Goal: Task Accomplishment & Management: Complete application form

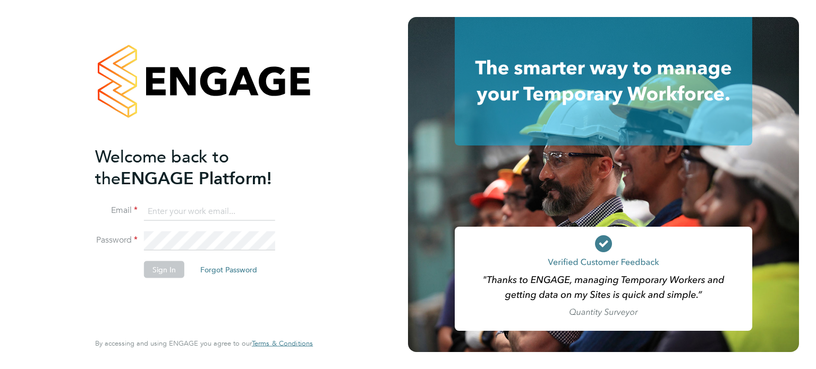
type input "daniel.hobbs@optionsresourcing.com"
click at [174, 267] on button "Sign In" at bounding box center [164, 269] width 40 height 17
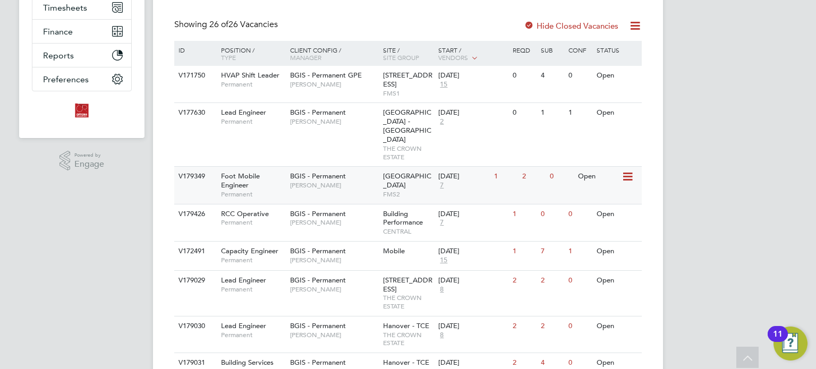
scroll to position [266, 0]
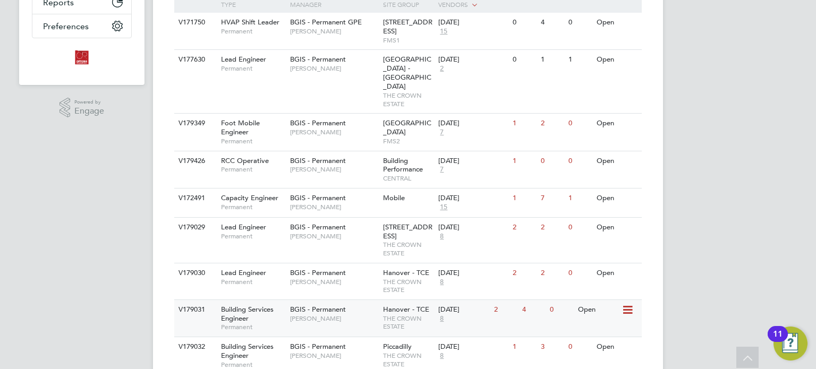
click at [344, 305] on span "BGIS - Permanent" at bounding box center [318, 309] width 56 height 9
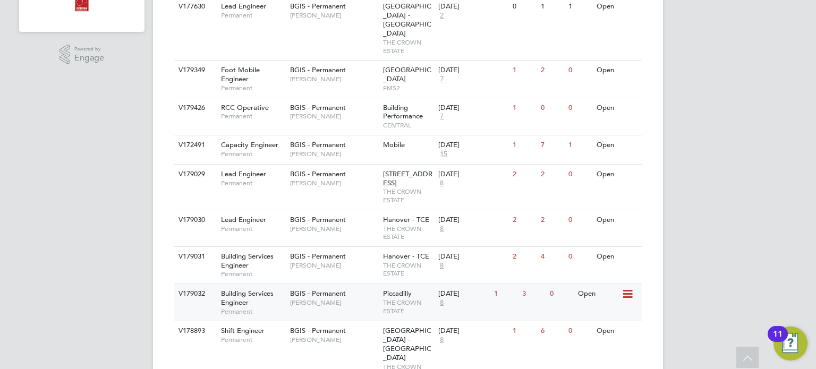
scroll to position [372, 0]
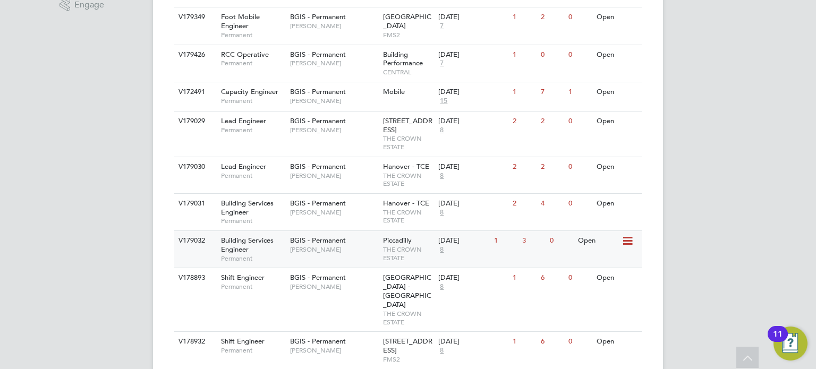
click at [344, 246] on span "[PERSON_NAME]" at bounding box center [334, 250] width 88 height 9
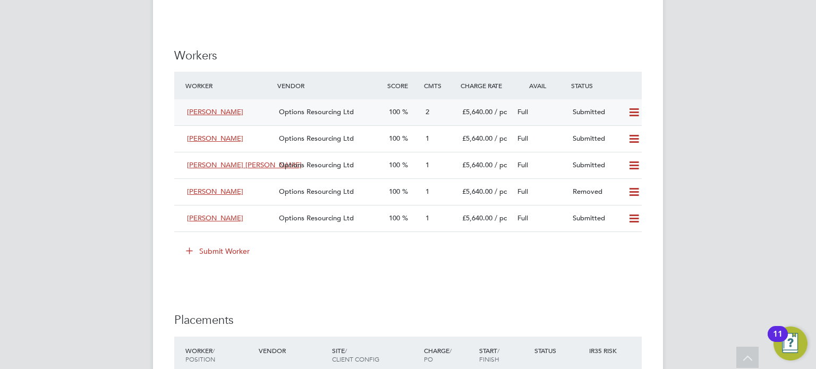
click at [347, 116] on span "Options Resourcing Ltd" at bounding box center [316, 111] width 75 height 9
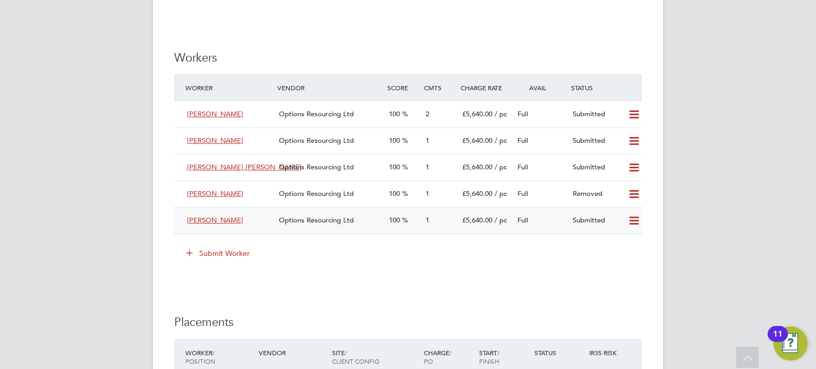
click at [246, 230] on div "Tolga Eroglu" at bounding box center [229, 221] width 92 height 18
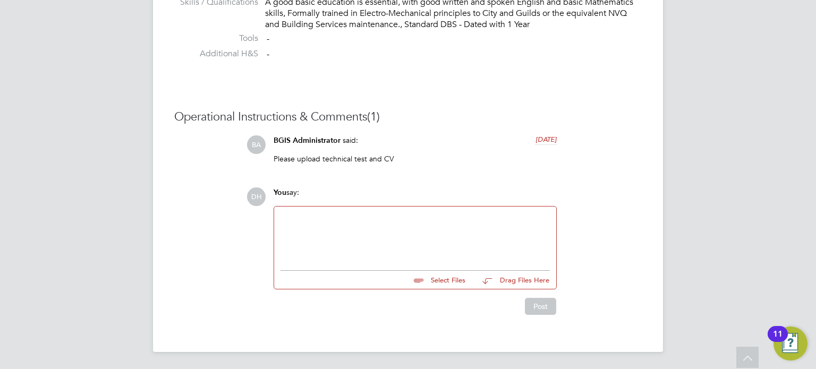
click at [445, 281] on input "file" at bounding box center [470, 278] width 159 height 15
type input "C:\fakepath\Tolga Eroglu - Options (CV) NEW.doc"
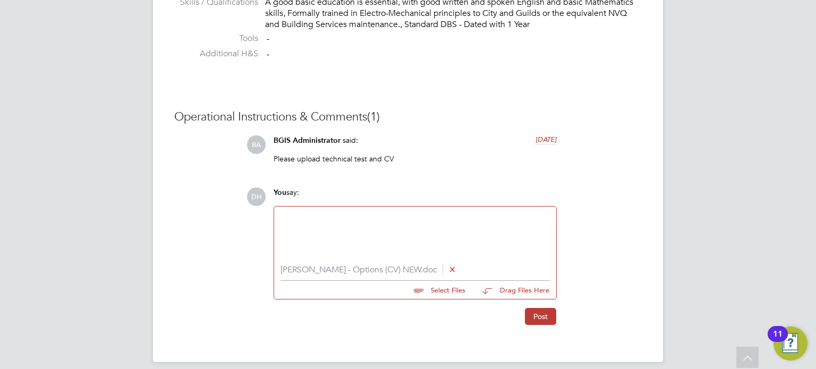
click at [411, 272] on li "Tolga Eroglu - Options (CV) NEW.doc" at bounding box center [415, 270] width 269 height 10
click at [449, 269] on icon at bounding box center [453, 269] width 8 height 8
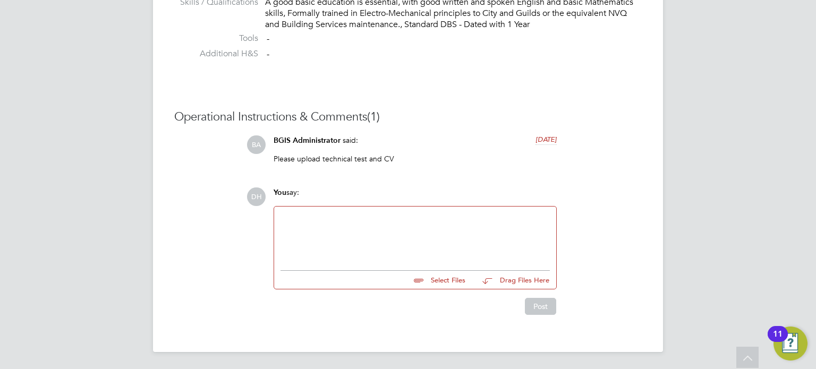
click at [439, 282] on input "file" at bounding box center [470, 278] width 159 height 15
type input "C:\fakepath\Tolga Eroglu - Options CV BSE.doc"
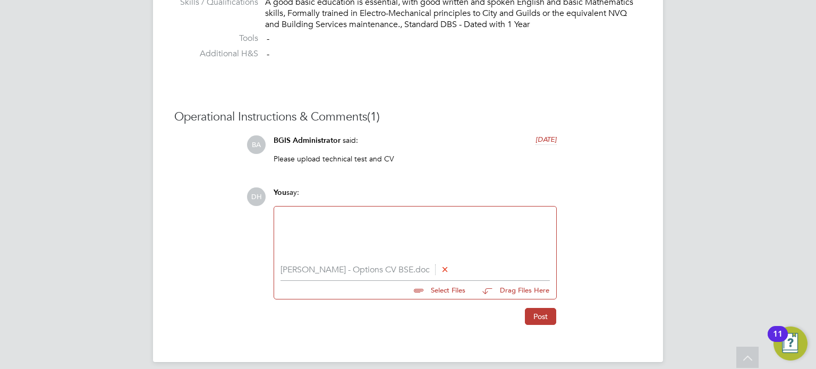
click at [444, 294] on input "file" at bounding box center [470, 288] width 159 height 15
click at [372, 240] on div at bounding box center [415, 236] width 269 height 46
click at [541, 316] on button "Post" at bounding box center [540, 316] width 31 height 17
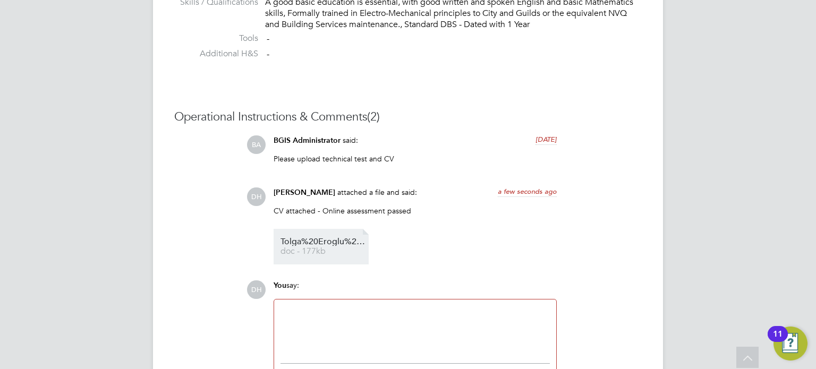
click at [340, 247] on link "Tolga%20Eroglu%20-%20Options%20CV%20BSE doc - 177kb" at bounding box center [323, 247] width 85 height 18
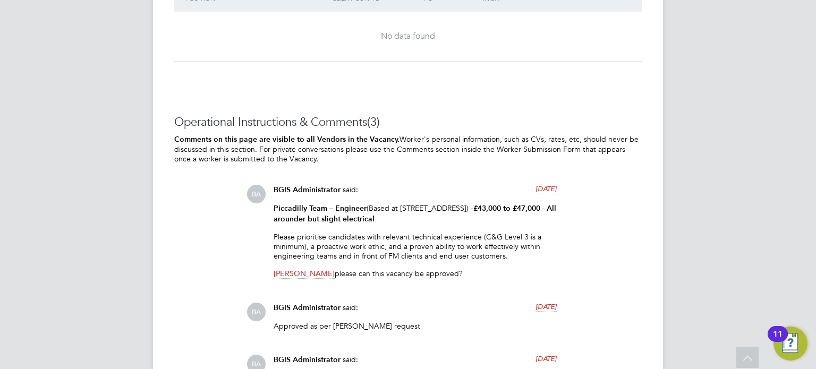
scroll to position [1435, 0]
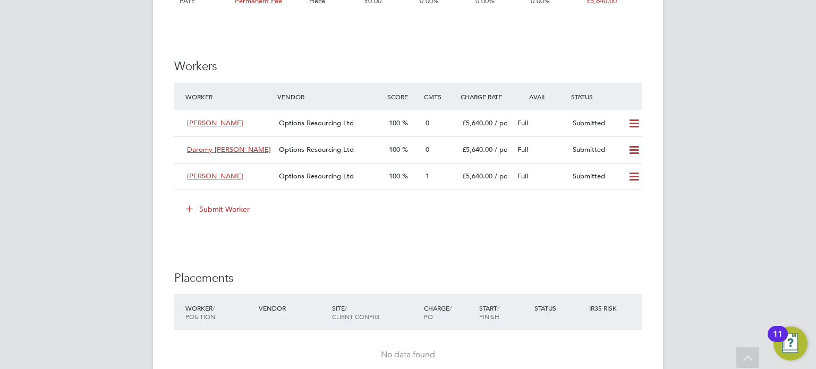
click at [219, 207] on button "Submit Worker" at bounding box center [219, 209] width 80 height 17
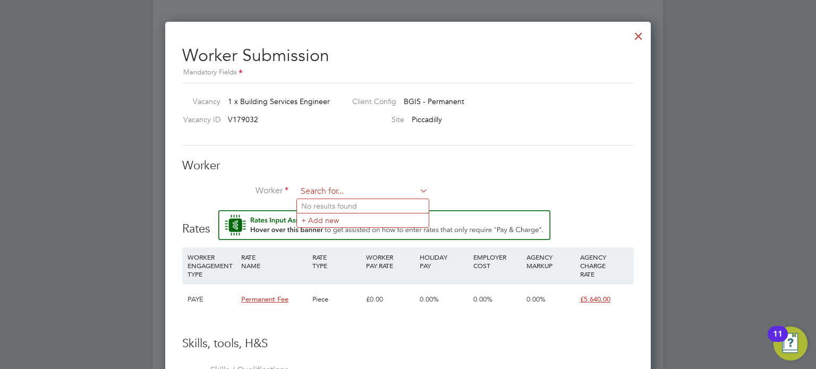
click at [323, 187] on input at bounding box center [362, 192] width 131 height 16
click at [327, 188] on input at bounding box center [362, 192] width 131 height 16
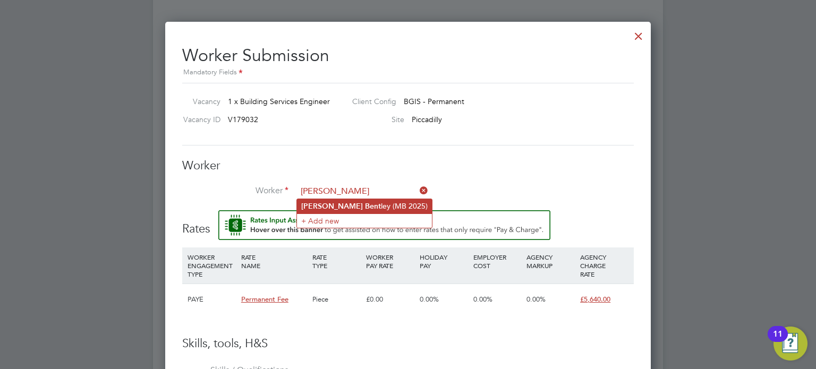
click at [360, 210] on li "Mason Bent ley (MB 2025)" at bounding box center [364, 206] width 135 height 14
type input "Mason Bentley (MB 2025)"
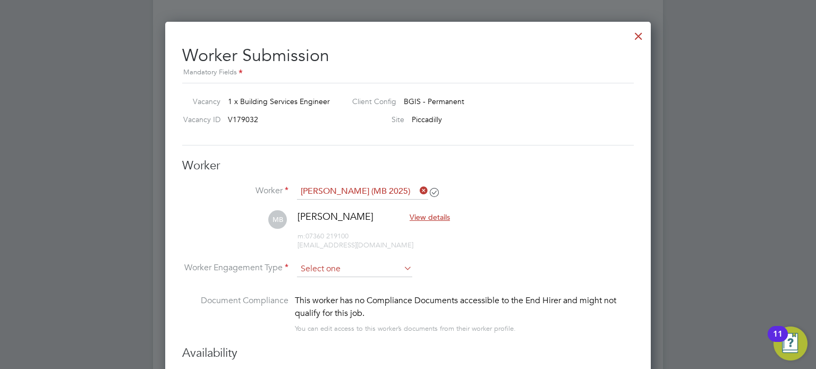
click at [362, 266] on input at bounding box center [354, 270] width 115 height 16
click at [355, 291] on li "PAYE" at bounding box center [355, 297] width 116 height 14
type input "PAYE"
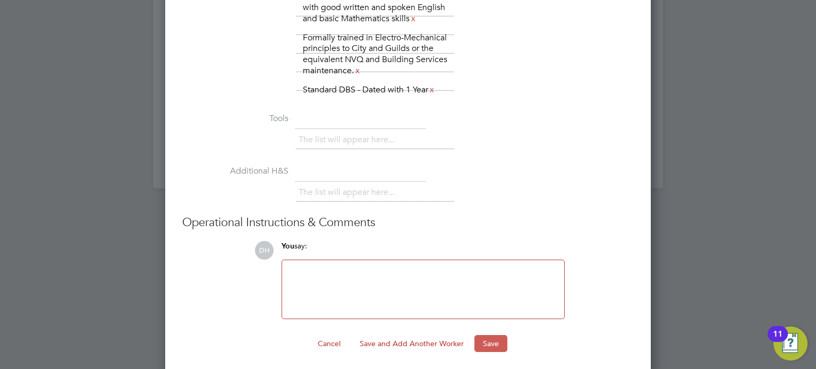
click at [474, 335] on div "Cancel Save and Add Another Worker Save" at bounding box center [408, 343] width 452 height 17
click at [481, 337] on button "Save" at bounding box center [491, 343] width 33 height 17
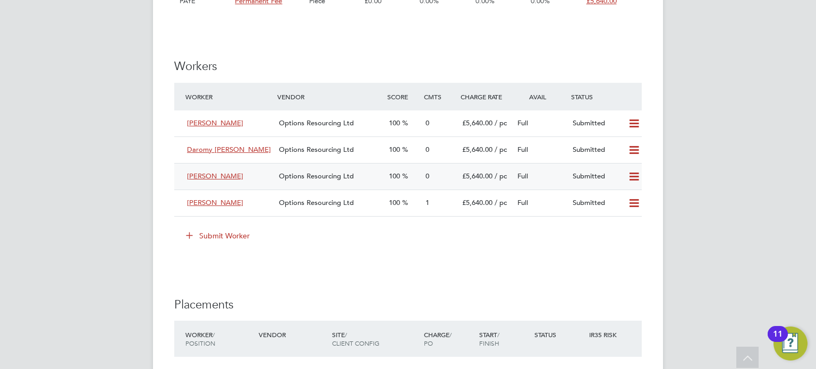
click at [317, 172] on span "Options Resourcing Ltd" at bounding box center [316, 176] width 75 height 9
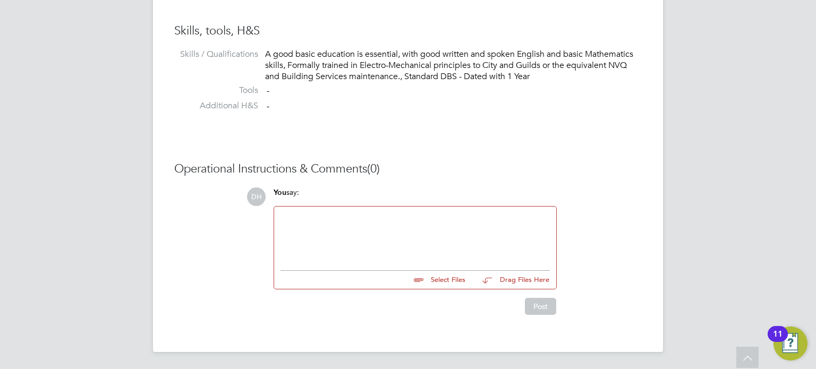
click at [429, 280] on input "file" at bounding box center [470, 278] width 159 height 15
type input "C:\fakepath\Mason Bentley - Options CV.doc"
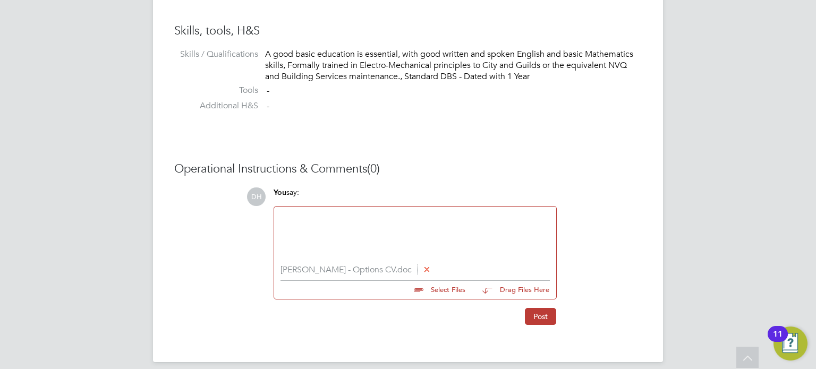
click at [422, 293] on input "file" at bounding box center [470, 288] width 159 height 15
type input "C:\fakepath\Mason Bentely - Online Assessment.png"
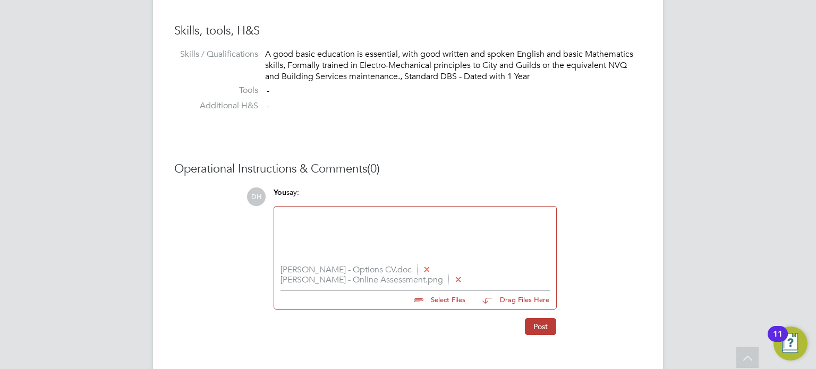
click at [400, 233] on div at bounding box center [415, 236] width 269 height 46
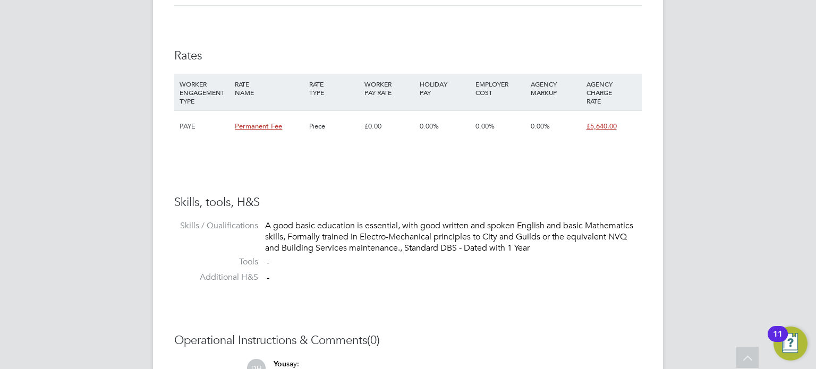
scroll to position [882, 0]
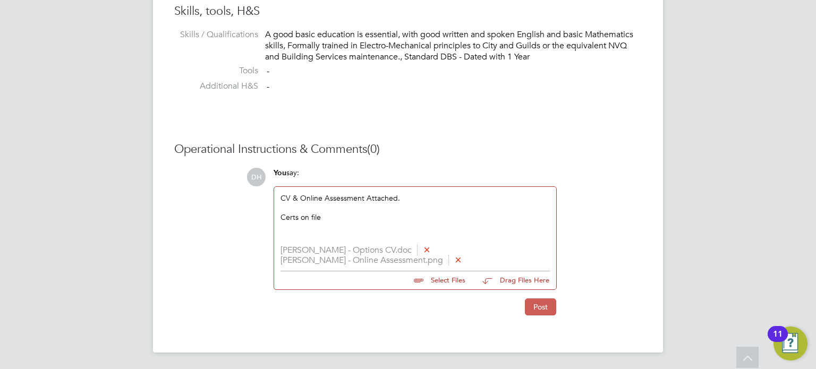
click at [529, 306] on button "Post" at bounding box center [540, 307] width 31 height 17
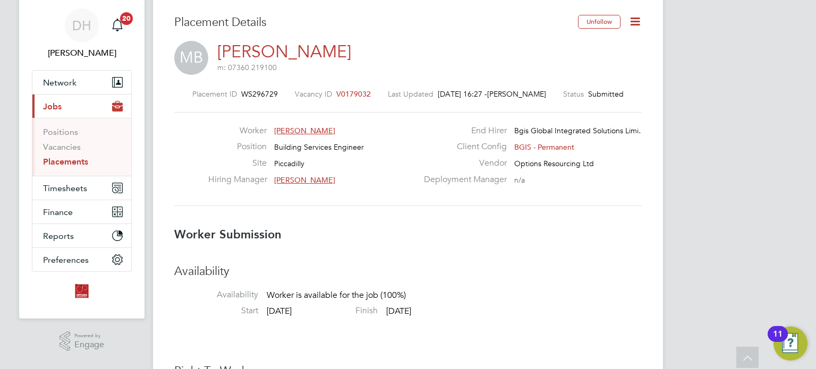
scroll to position [0, 0]
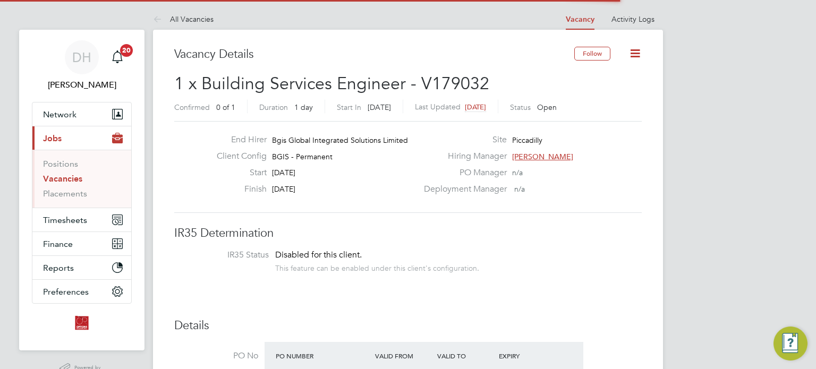
scroll to position [18, 92]
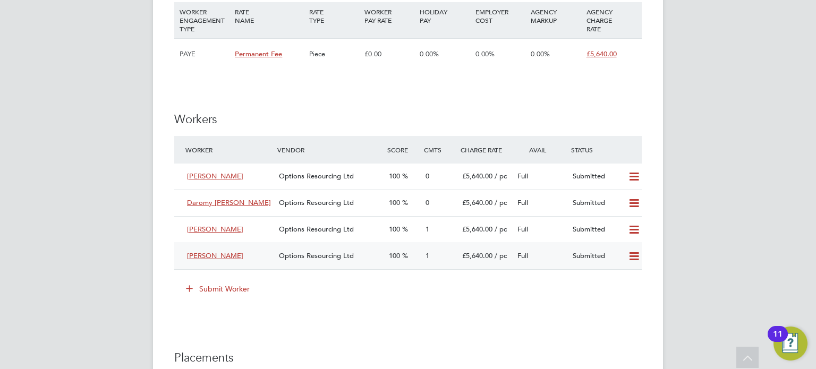
click at [634, 258] on icon at bounding box center [634, 256] width 13 height 9
click at [616, 281] on li "Remove" at bounding box center [619, 278] width 41 height 15
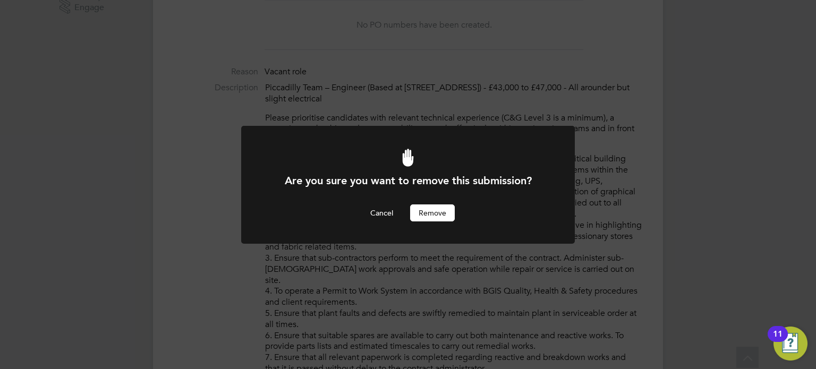
click at [447, 218] on button "Remove" at bounding box center [432, 213] width 45 height 17
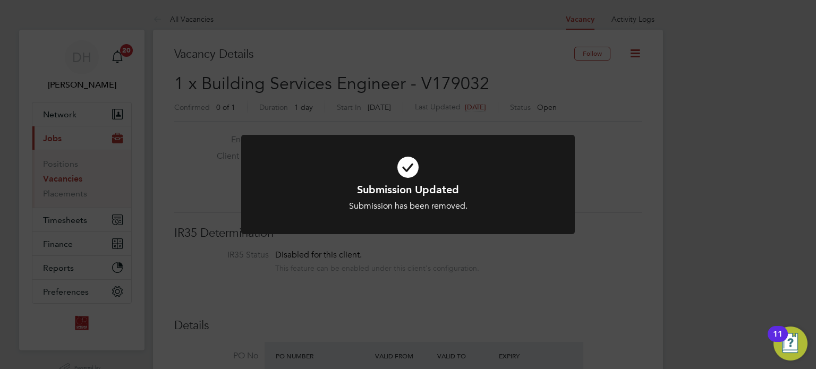
click at [498, 274] on div "Submission Updated Submission has been removed. Cancel Okay" at bounding box center [408, 184] width 816 height 369
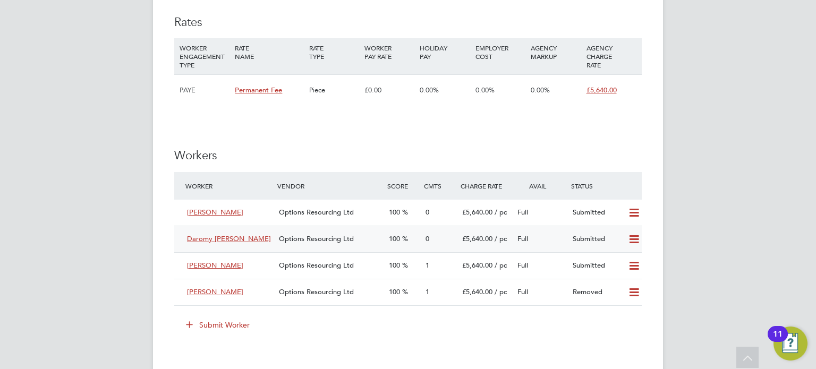
click at [419, 242] on div "100" at bounding box center [403, 240] width 37 height 18
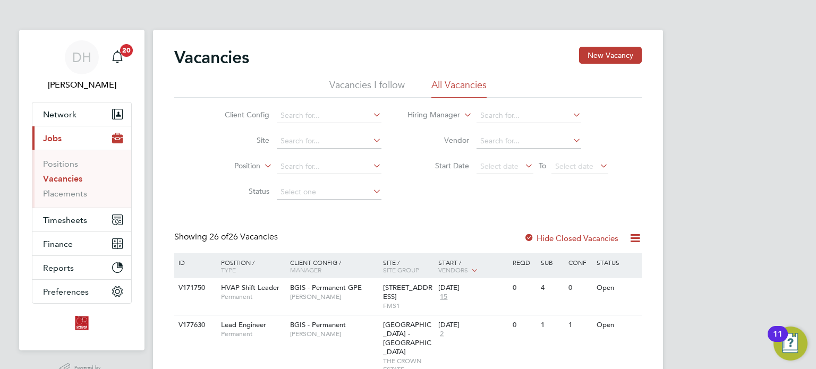
scroll to position [213, 0]
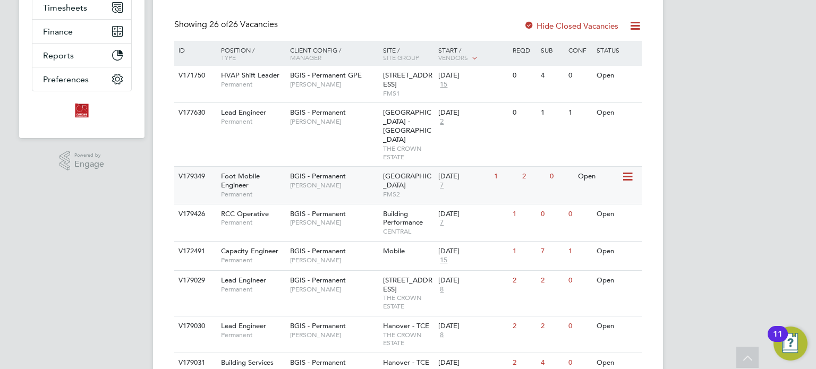
click at [350, 176] on div "BGIS - Permanent [PERSON_NAME]" at bounding box center [334, 181] width 93 height 28
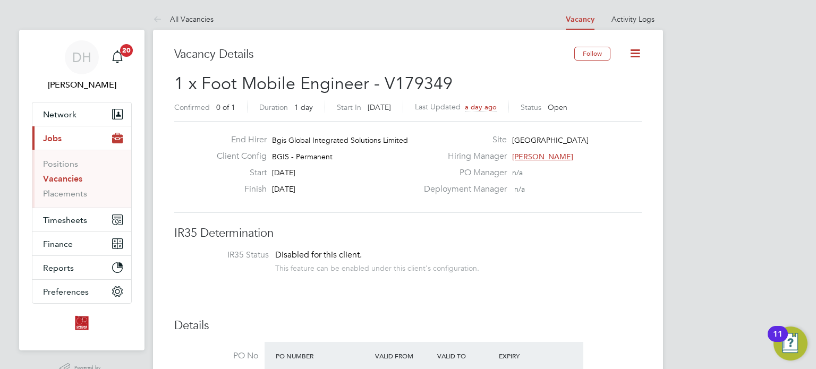
click at [83, 180] on li "Vacancies" at bounding box center [83, 181] width 80 height 15
click at [81, 180] on li "Vacancies" at bounding box center [83, 181] width 80 height 15
click at [57, 180] on link "Vacancies" at bounding box center [62, 179] width 39 height 10
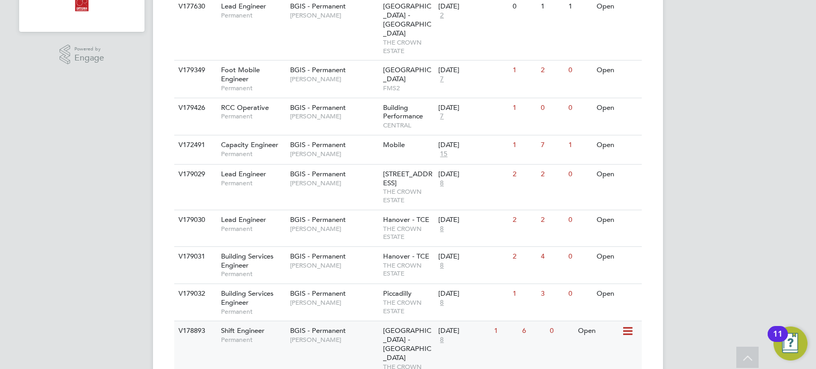
scroll to position [372, 0]
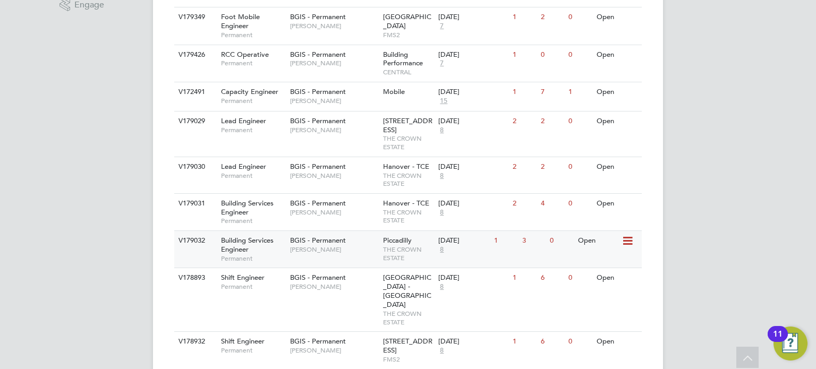
click at [342, 246] on div "BGIS - Permanent Kyriacos Savva" at bounding box center [334, 245] width 93 height 28
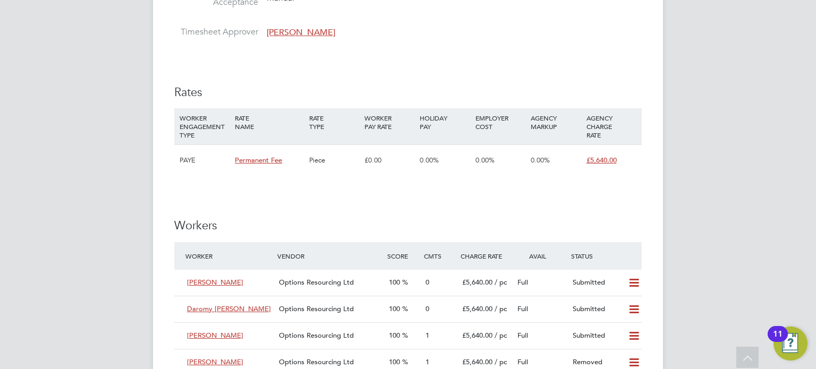
scroll to position [1382, 0]
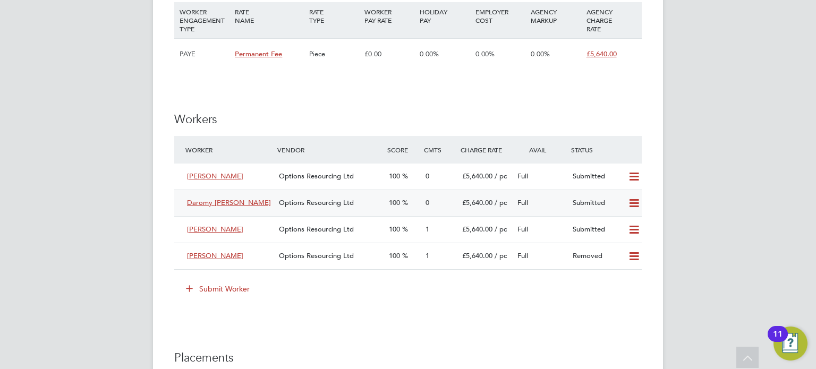
click at [340, 205] on span "Options Resourcing Ltd" at bounding box center [316, 202] width 75 height 9
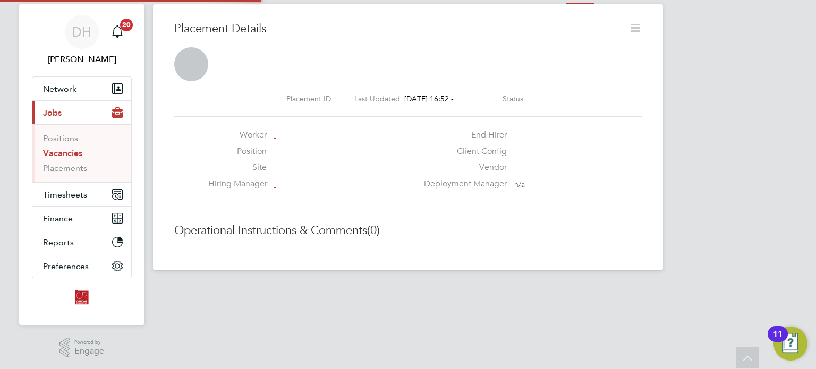
scroll to position [5, 5]
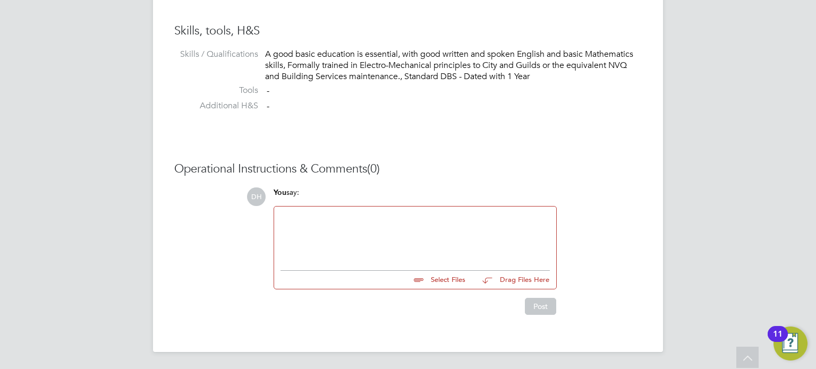
click at [440, 280] on input "file" at bounding box center [470, 278] width 159 height 15
type input "C:\fakepath\Daromy [PERSON_NAME] - Options BSE.doc"
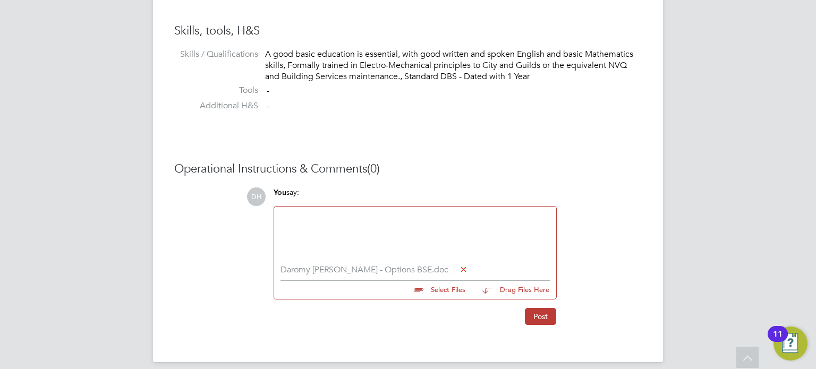
click at [424, 292] on input "file" at bounding box center [470, 288] width 159 height 15
type input "C:\fakepath\Daromy [PERSON_NAME] - Online Assessment.jpg"
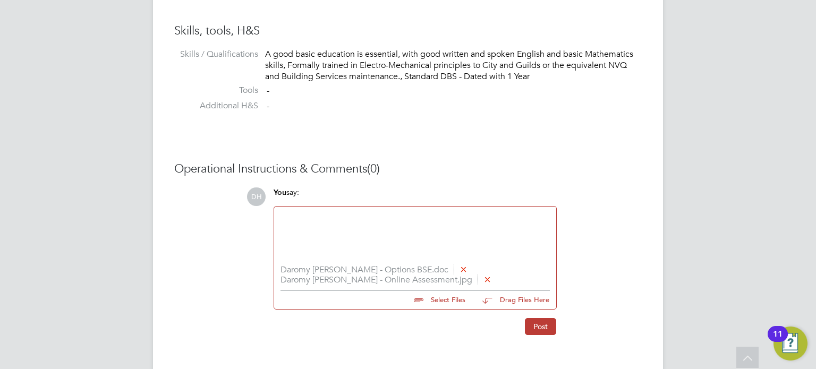
click at [338, 251] on div at bounding box center [415, 236] width 269 height 46
click at [543, 329] on button "Post" at bounding box center [540, 326] width 31 height 17
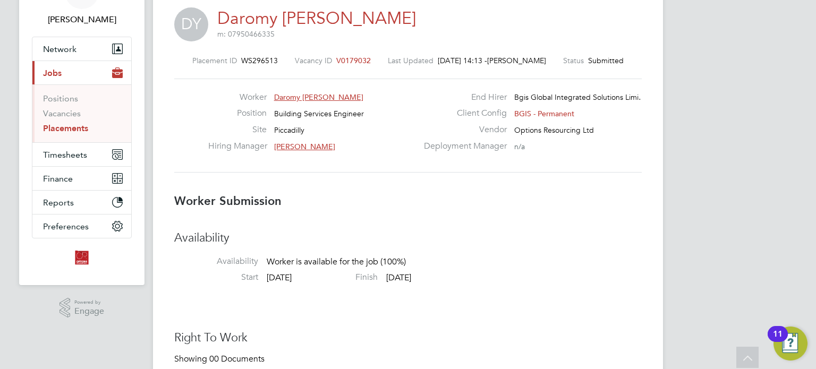
scroll to position [0, 0]
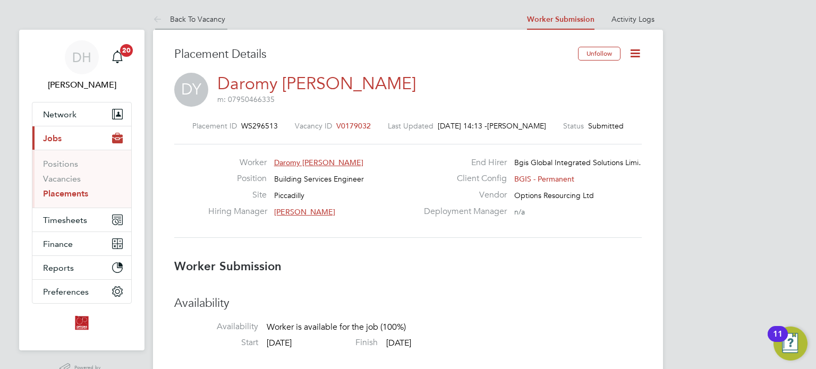
click at [156, 16] on icon at bounding box center [159, 19] width 13 height 13
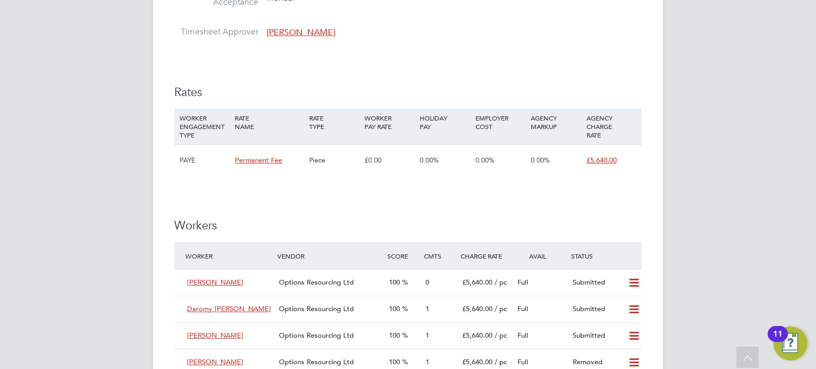
scroll to position [1382, 0]
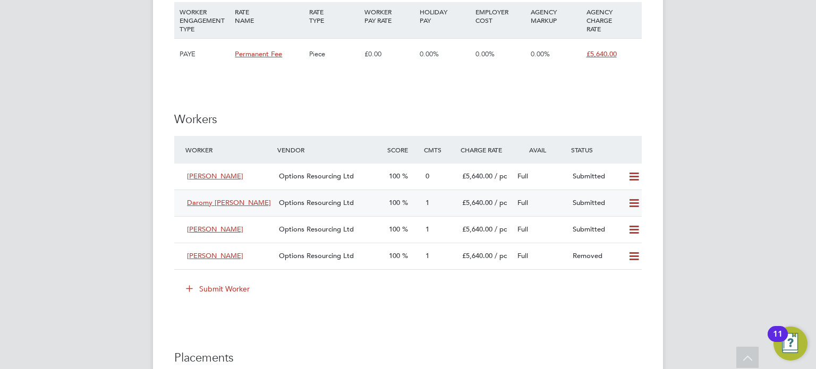
click at [352, 205] on span "Options Resourcing Ltd" at bounding box center [316, 202] width 75 height 9
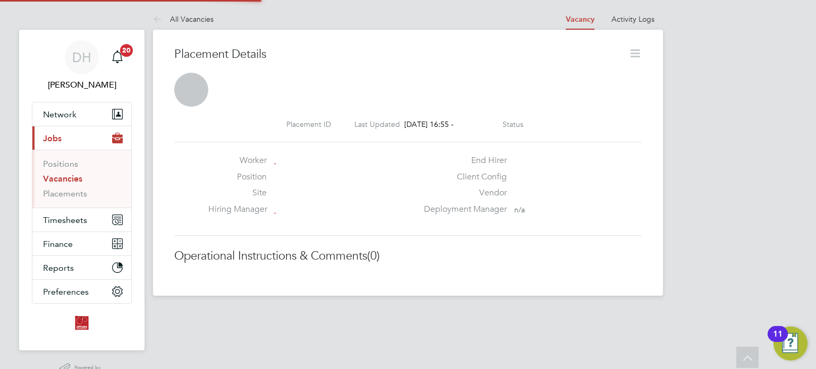
scroll to position [10, 85]
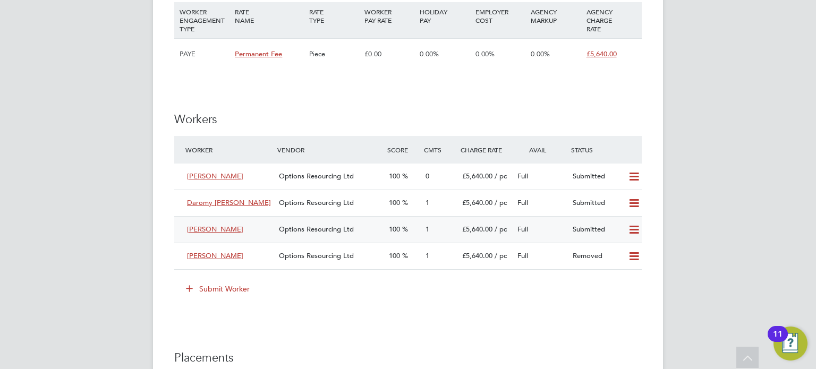
click at [338, 226] on span "Options Resourcing Ltd" at bounding box center [316, 229] width 75 height 9
